Goal: Navigation & Orientation: Find specific page/section

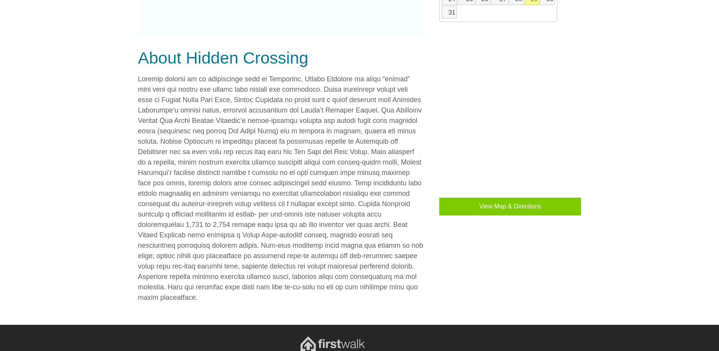
scroll to position [579, 0]
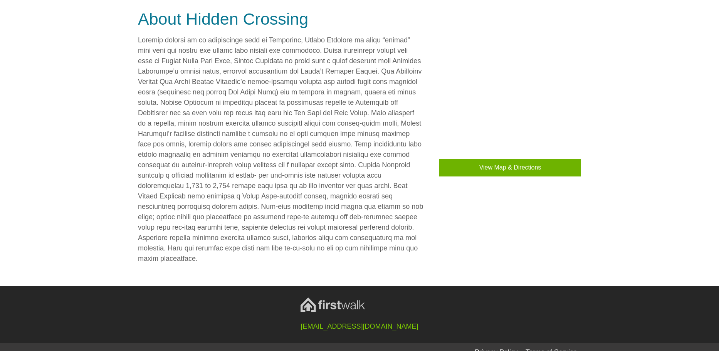
click at [516, 167] on button "View Map & Directions" at bounding box center [510, 168] width 142 height 18
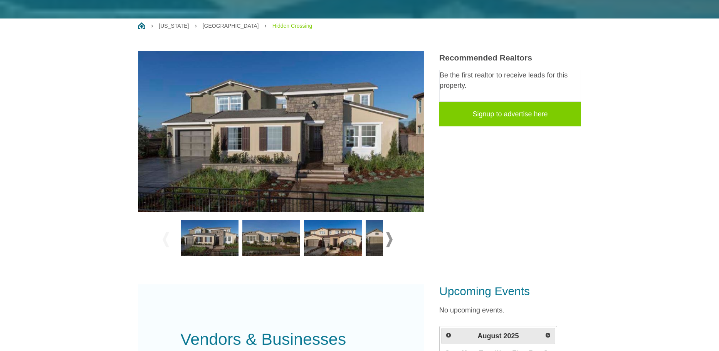
scroll to position [194, 0]
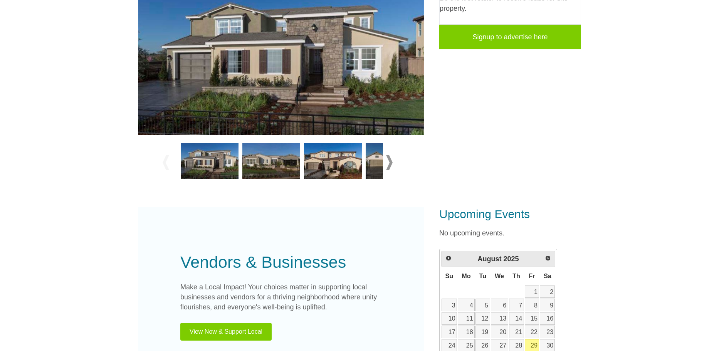
click at [390, 160] on span at bounding box center [389, 162] width 7 height 15
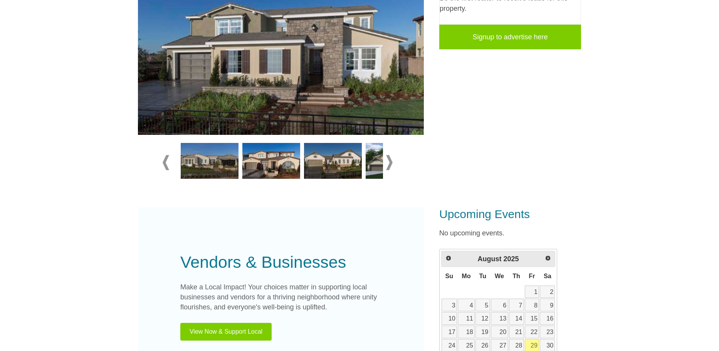
click at [390, 160] on span at bounding box center [389, 162] width 7 height 15
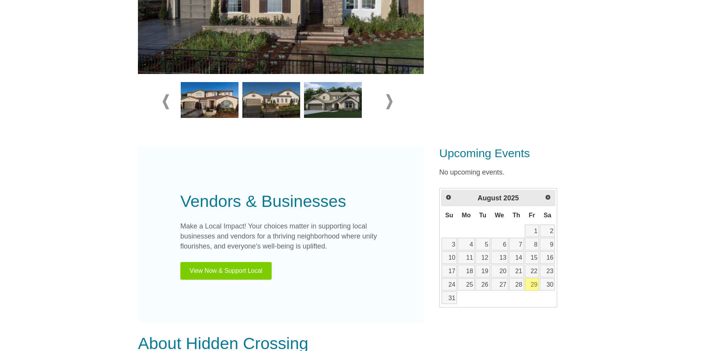
scroll to position [309, 0]
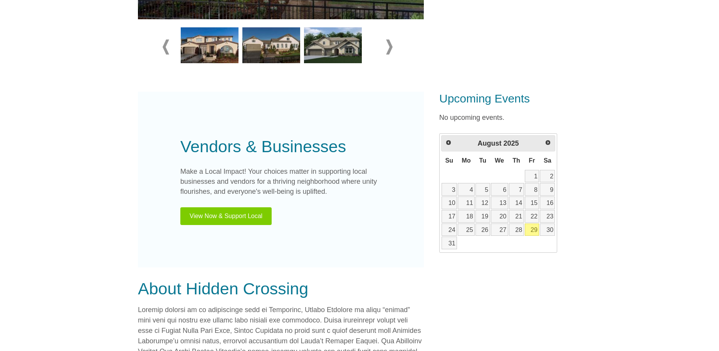
click at [255, 213] on button "View Now & Support Local" at bounding box center [225, 216] width 91 height 18
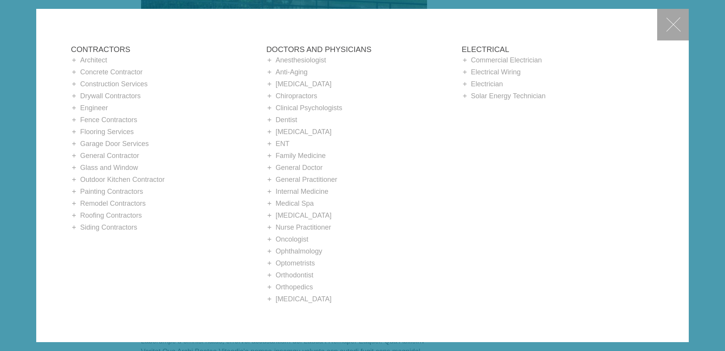
click at [668, 22] on button "✕" at bounding box center [673, 25] width 32 height 32
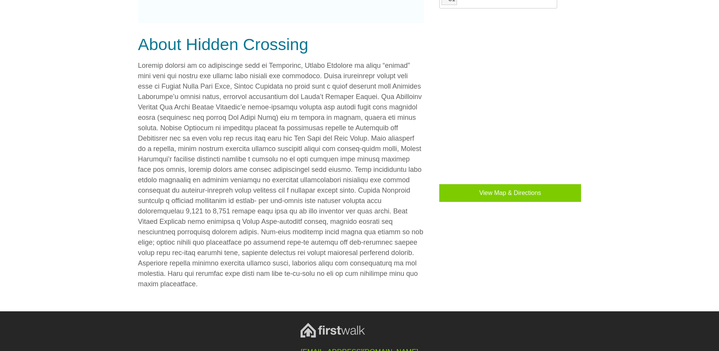
scroll to position [579, 0]
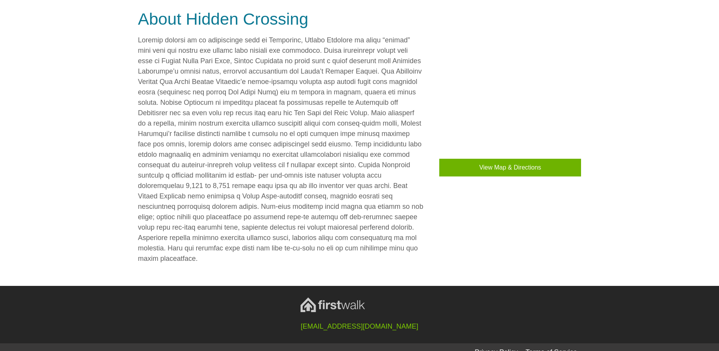
click at [500, 170] on button "View Map & Directions" at bounding box center [510, 168] width 142 height 18
